Goal: Check status: Check status

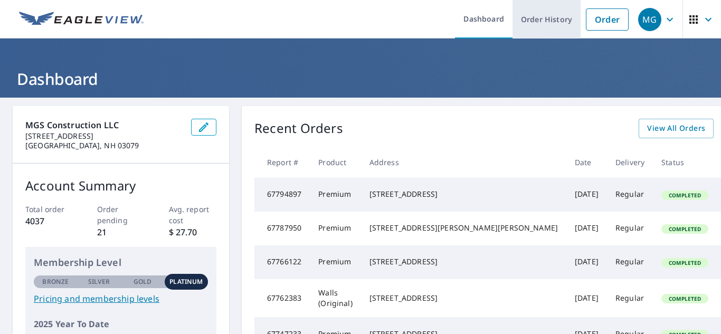
click at [548, 21] on link "Order History" at bounding box center [546, 19] width 68 height 39
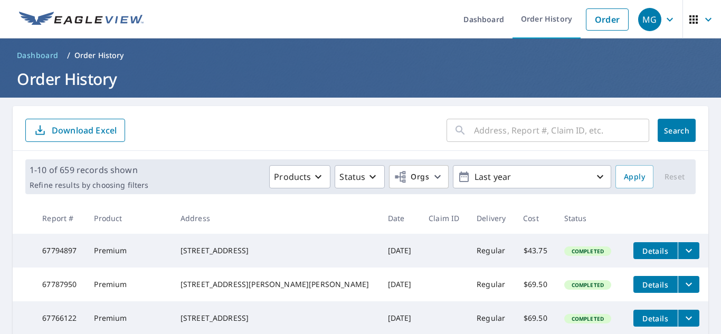
click at [454, 134] on icon at bounding box center [460, 130] width 13 height 13
click at [463, 128] on div "​" at bounding box center [548, 130] width 203 height 23
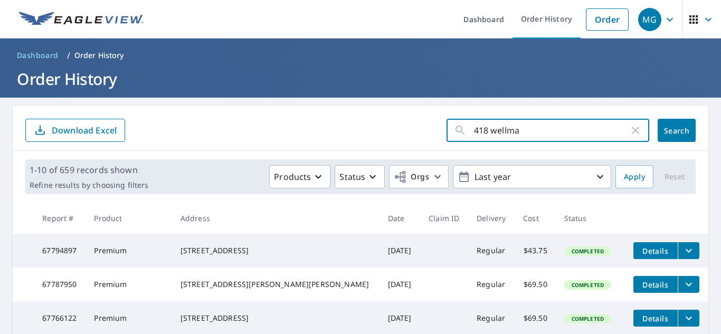
type input "418 [PERSON_NAME]"
click button "Search" at bounding box center [677, 130] width 38 height 23
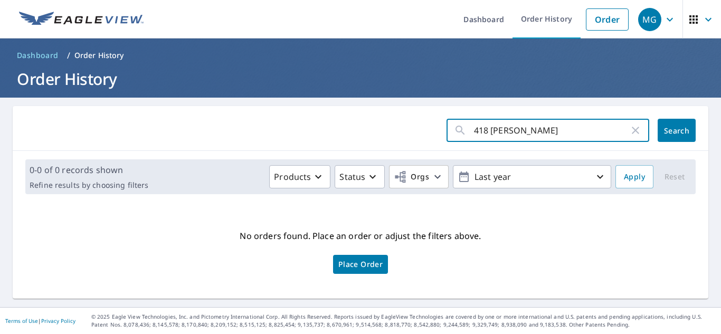
click at [523, 130] on input "418 [PERSON_NAME]" at bounding box center [551, 131] width 155 height 30
click at [526, 137] on input "418 [PERSON_NAME]" at bounding box center [551, 131] width 155 height 30
drag, startPoint x: 527, startPoint y: 132, endPoint x: 411, endPoint y: 135, distance: 116.7
click at [411, 135] on form "418 [PERSON_NAME] ​ Search" at bounding box center [360, 130] width 670 height 23
type input "north chelmsford"
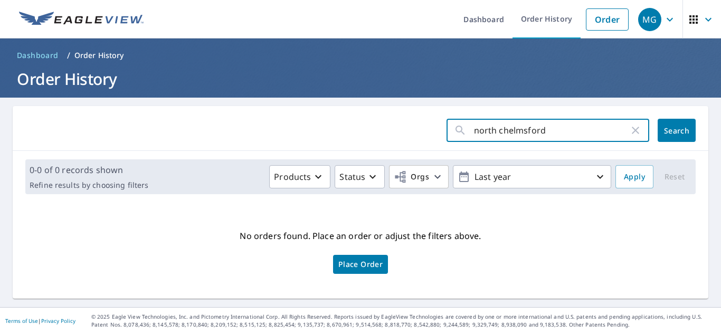
click button "Search" at bounding box center [677, 130] width 38 height 23
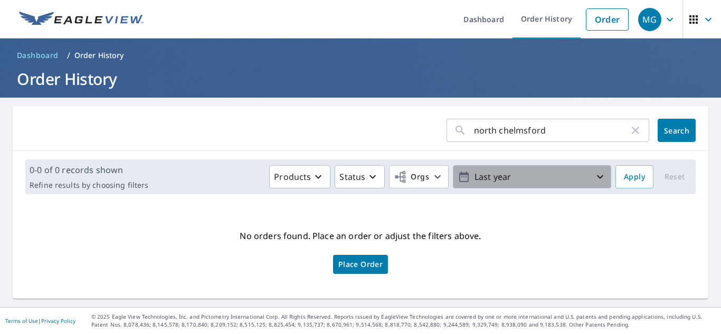
click at [594, 185] on span "Last year" at bounding box center [532, 177] width 149 height 18
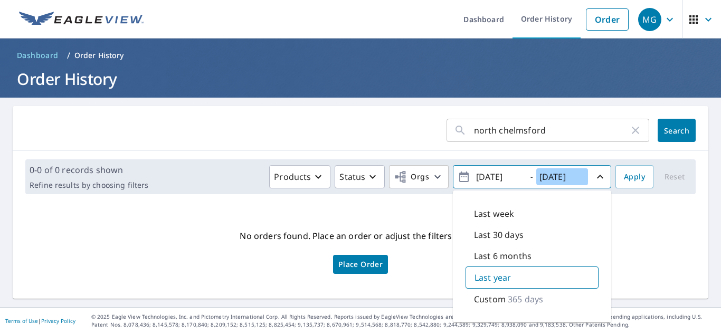
drag, startPoint x: 578, startPoint y: 178, endPoint x: 482, endPoint y: 180, distance: 96.1
click at [482, 180] on span "[DATE] - [DATE]" at bounding box center [532, 177] width 149 height 18
click at [482, 180] on input "[DATE]" at bounding box center [499, 176] width 52 height 17
click at [486, 178] on input "[DATE]" at bounding box center [499, 176] width 52 height 17
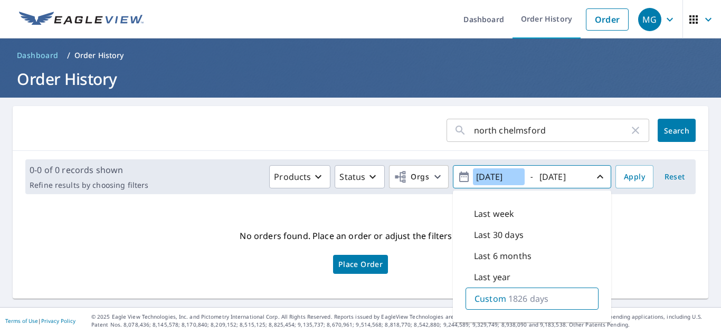
type input "[DATE]"
click at [385, 128] on form "north chelmsford ​ Search" at bounding box center [360, 130] width 670 height 23
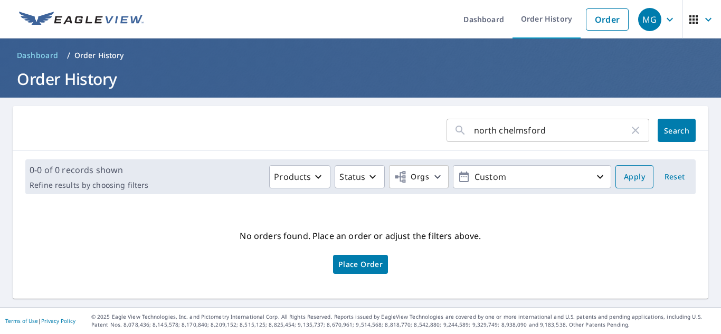
click at [624, 181] on span "Apply" at bounding box center [634, 176] width 21 height 13
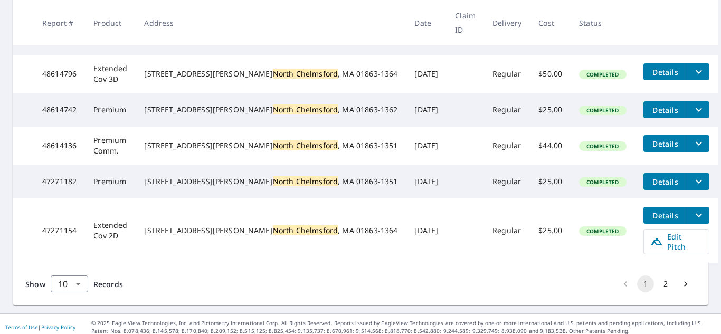
scroll to position [376, 0]
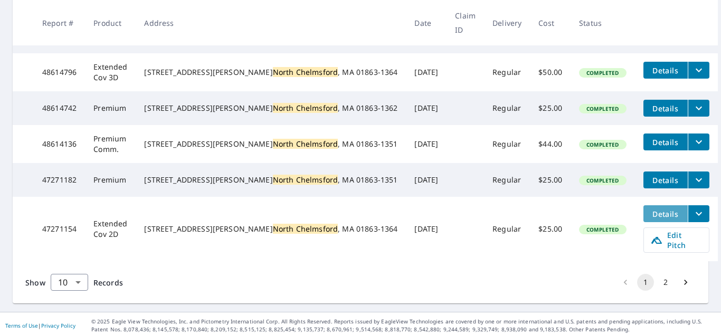
click at [650, 219] on span "Details" at bounding box center [666, 214] width 32 height 10
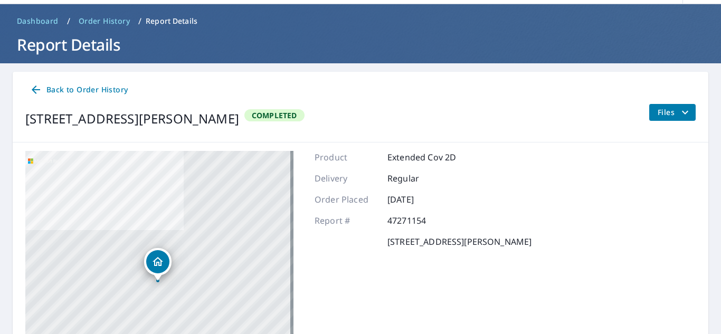
scroll to position [106, 0]
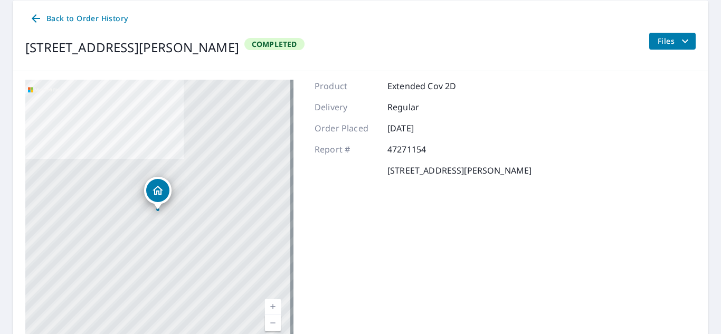
click at [679, 43] on icon "filesDropdownBtn-47271154" at bounding box center [685, 41] width 13 height 13
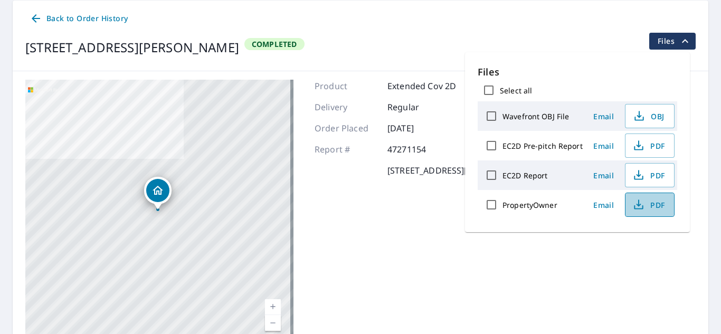
click at [634, 209] on icon "button" at bounding box center [638, 207] width 9 height 4
click at [669, 39] on span "Files" at bounding box center [675, 41] width 34 height 13
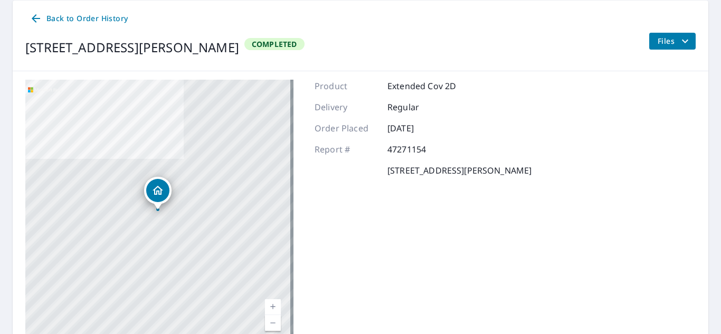
click at [673, 38] on span "Files" at bounding box center [675, 41] width 34 height 13
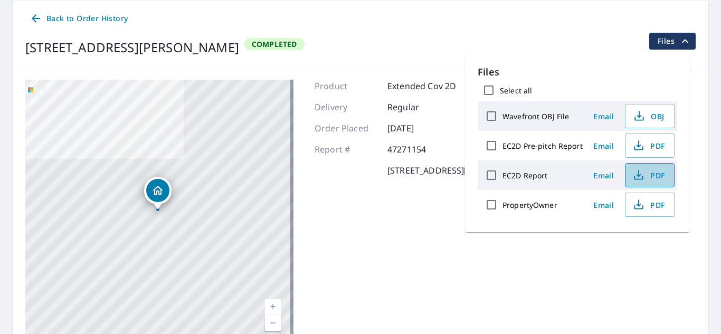
click at [629, 176] on button "PDF" at bounding box center [650, 175] width 50 height 24
